Goal: Go to known website: Access a specific website the user already knows

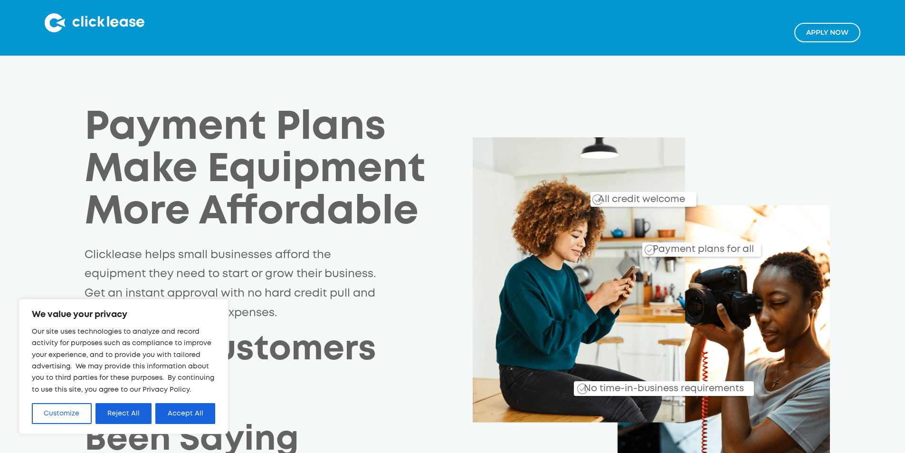
click at [130, 26] on img at bounding box center [95, 22] width 100 height 19
drag, startPoint x: 187, startPoint y: 412, endPoint x: 186, endPoint y: 403, distance: 9.5
click at [187, 410] on button "Accept All" at bounding box center [185, 413] width 60 height 21
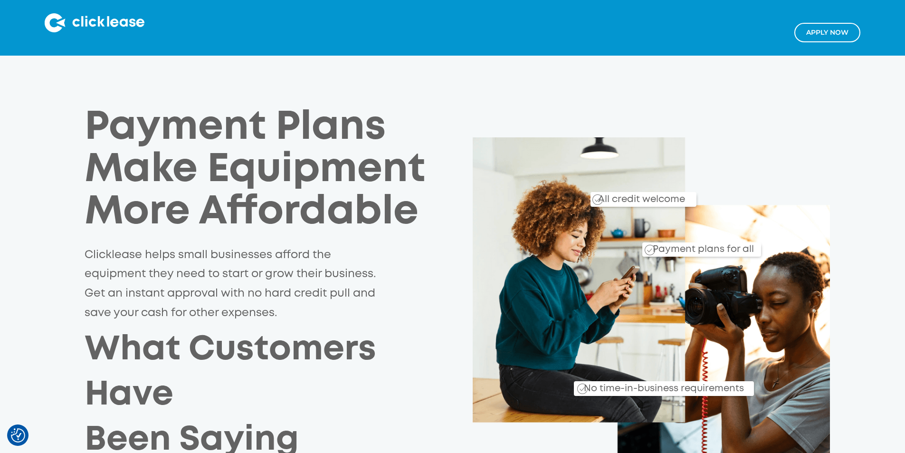
click at [107, 29] on img at bounding box center [95, 22] width 100 height 19
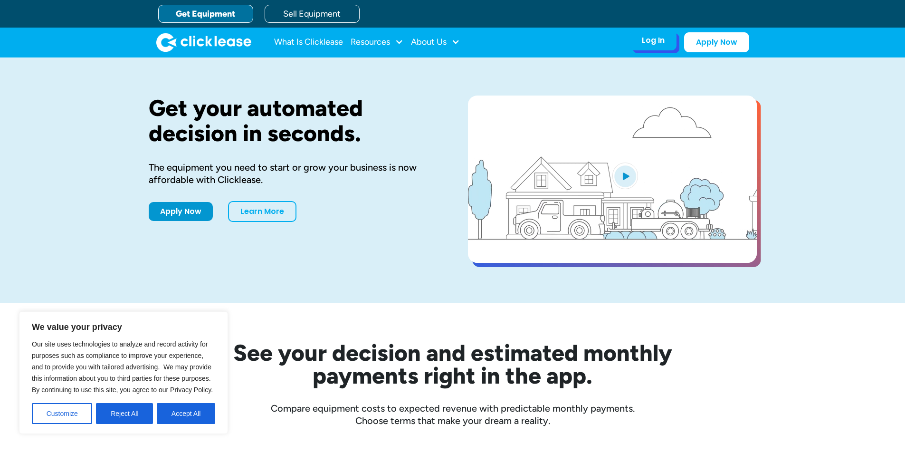
click at [654, 39] on div "Log In" at bounding box center [653, 40] width 23 height 9
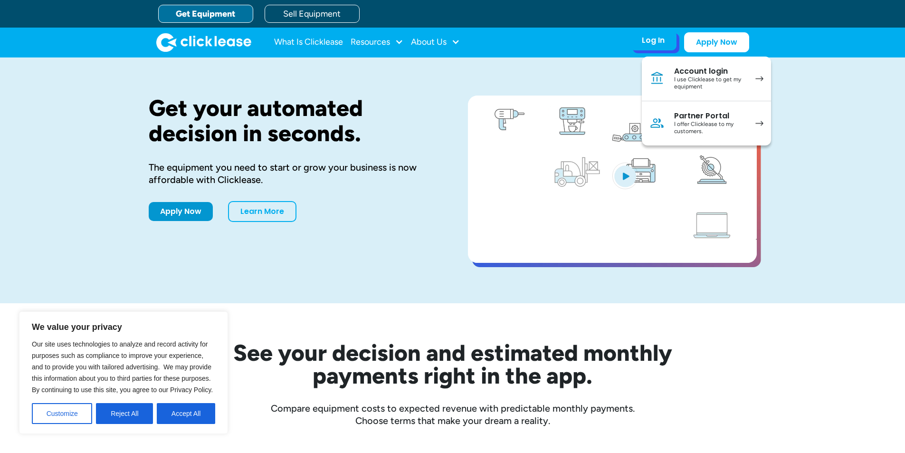
click at [689, 128] on div "I offer Clicklease to my customers." at bounding box center [710, 128] width 72 height 15
